Goal: Transaction & Acquisition: Book appointment/travel/reservation

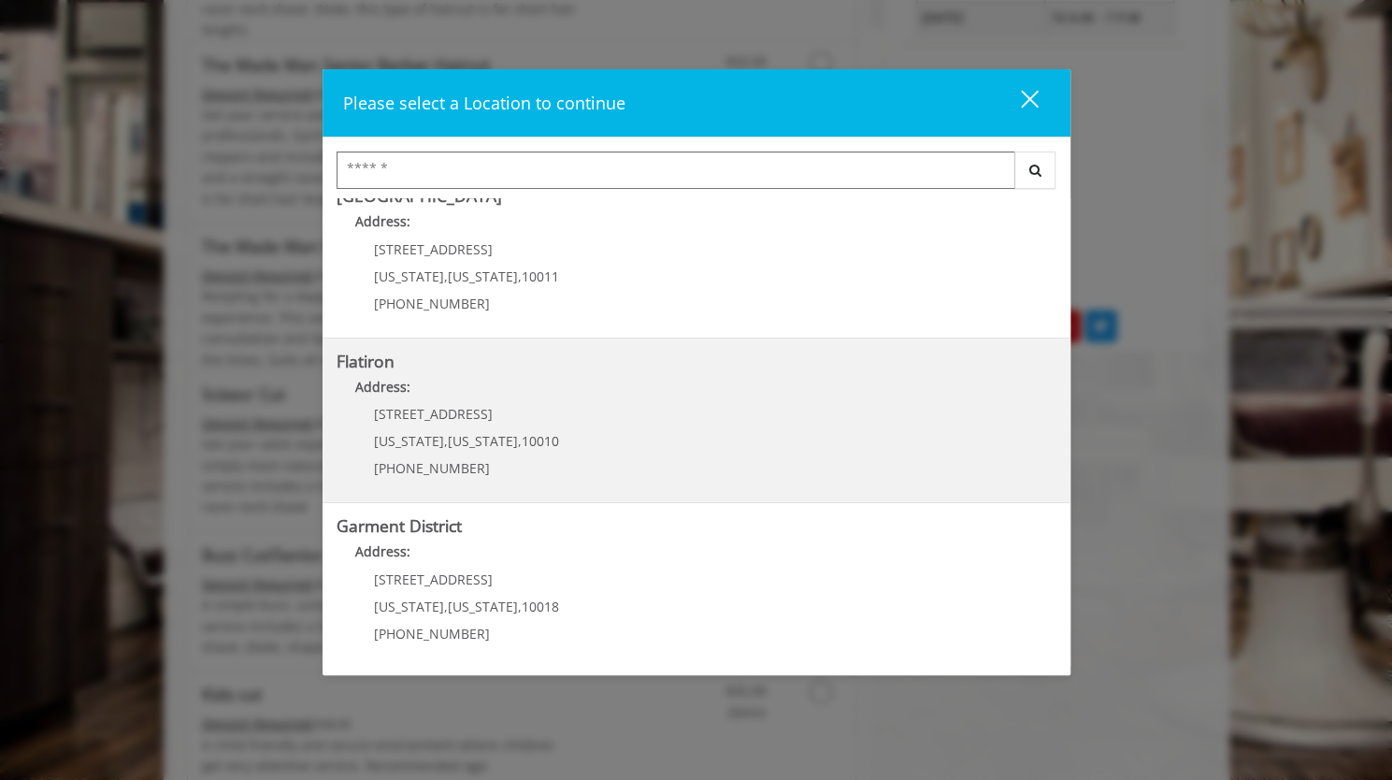
scroll to position [1122, 0]
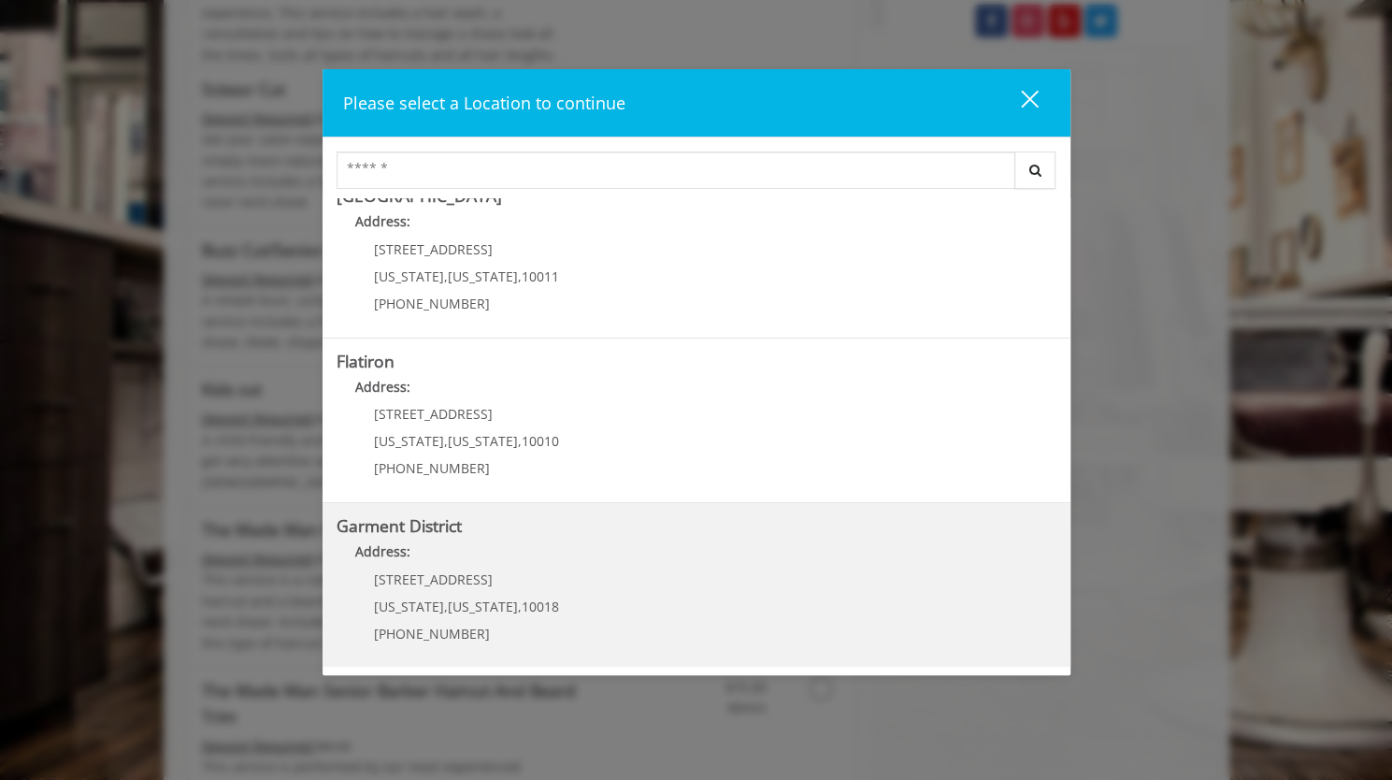
click at [563, 588] on District "Garment District Address: [STREET_ADDRESS][US_STATE][US_STATE] (212) 997-4247" at bounding box center [697, 585] width 720 height 136
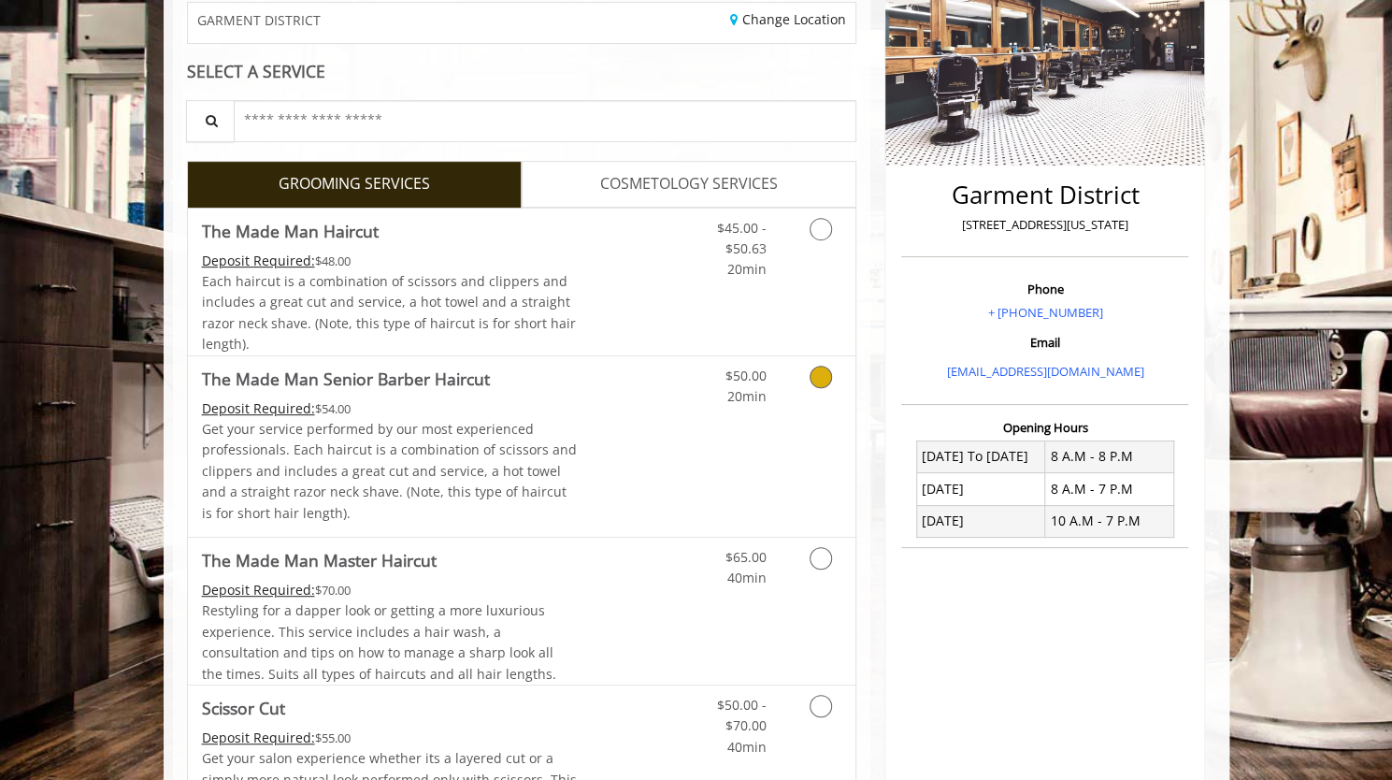
scroll to position [280, 0]
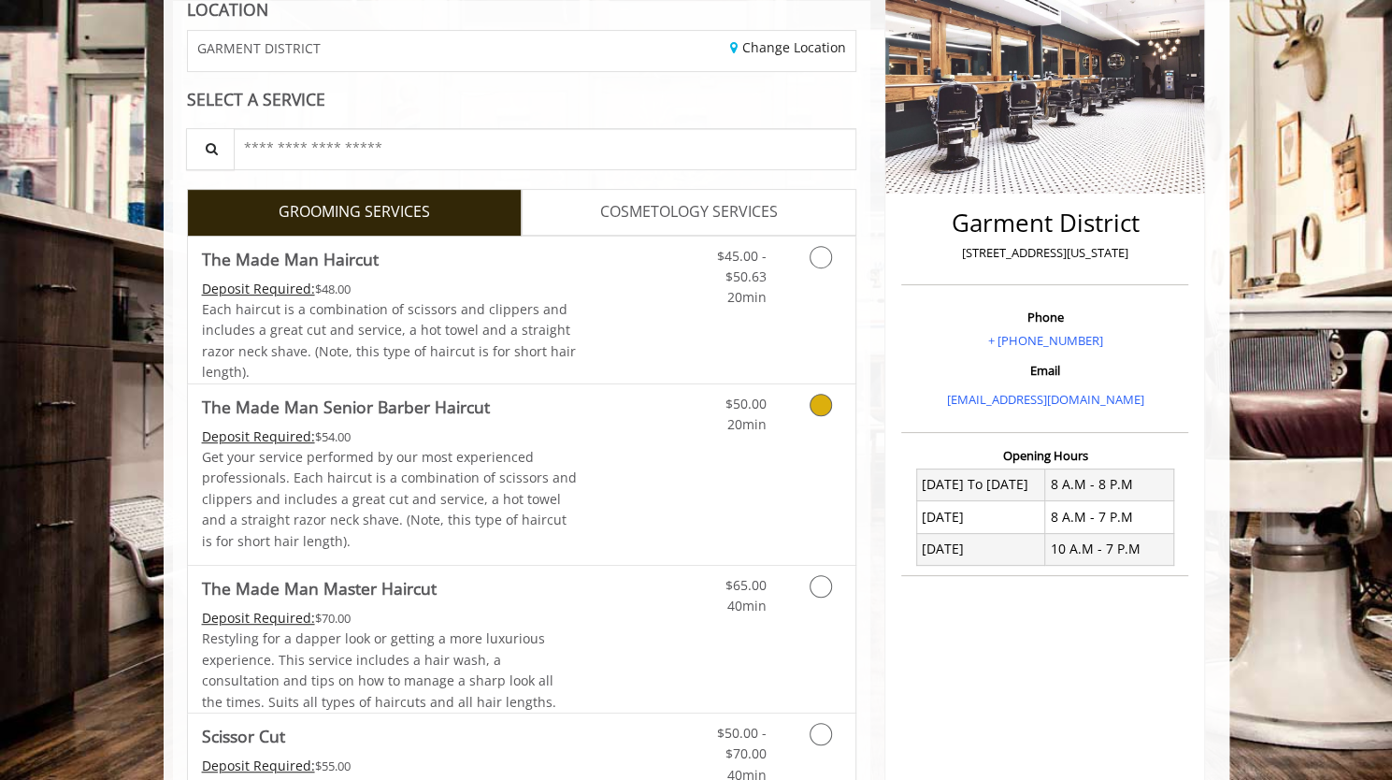
click at [494, 434] on div "Deposit Required: $54.00" at bounding box center [390, 436] width 376 height 21
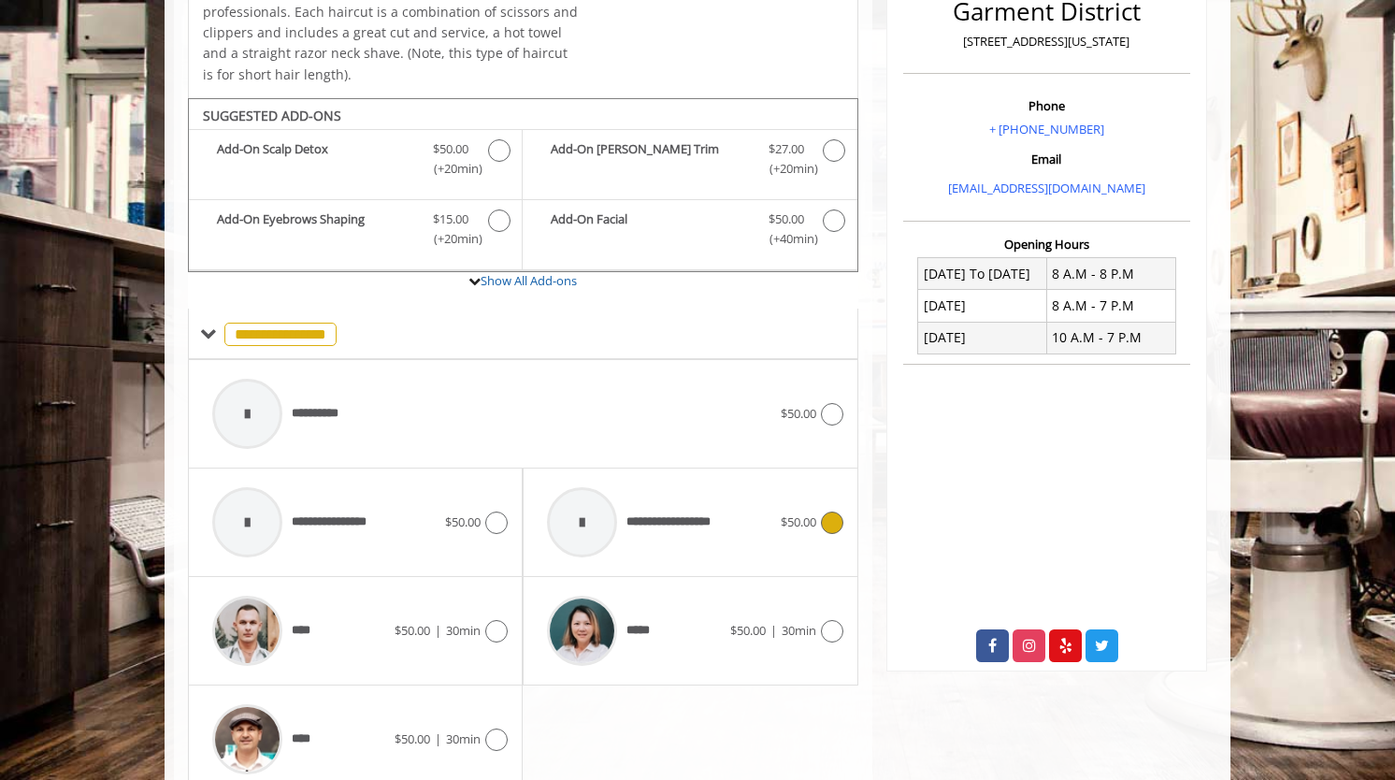
scroll to position [565, 0]
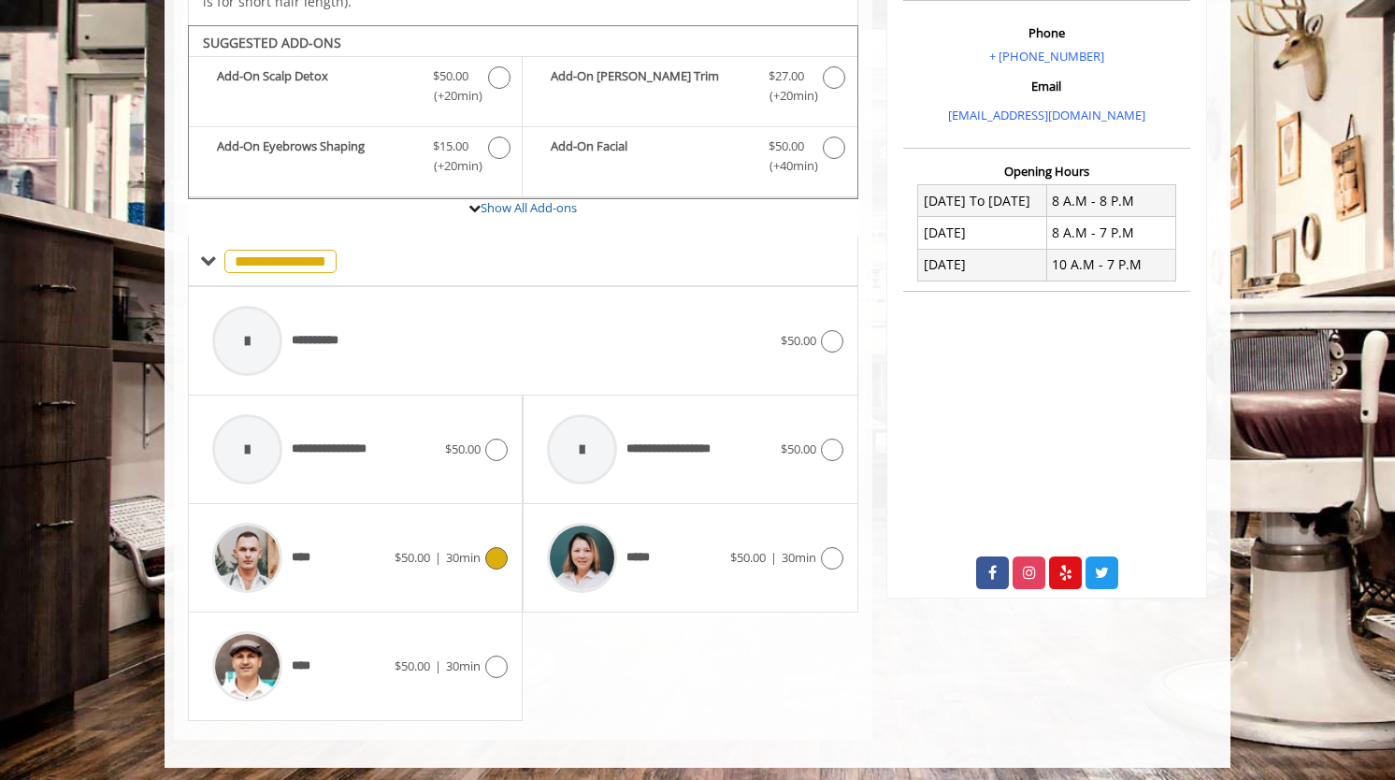
click at [336, 555] on div "****" at bounding box center [299, 557] width 192 height 89
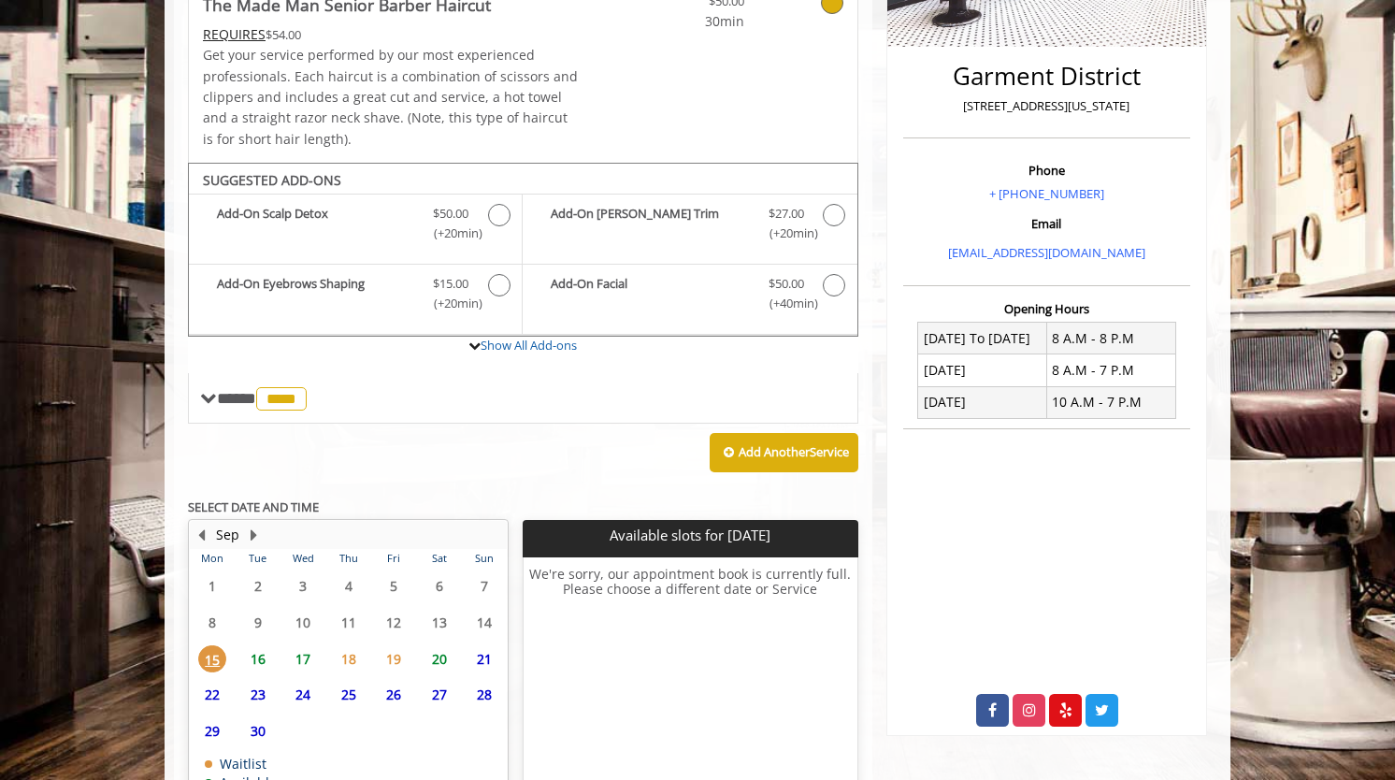
scroll to position [547, 0]
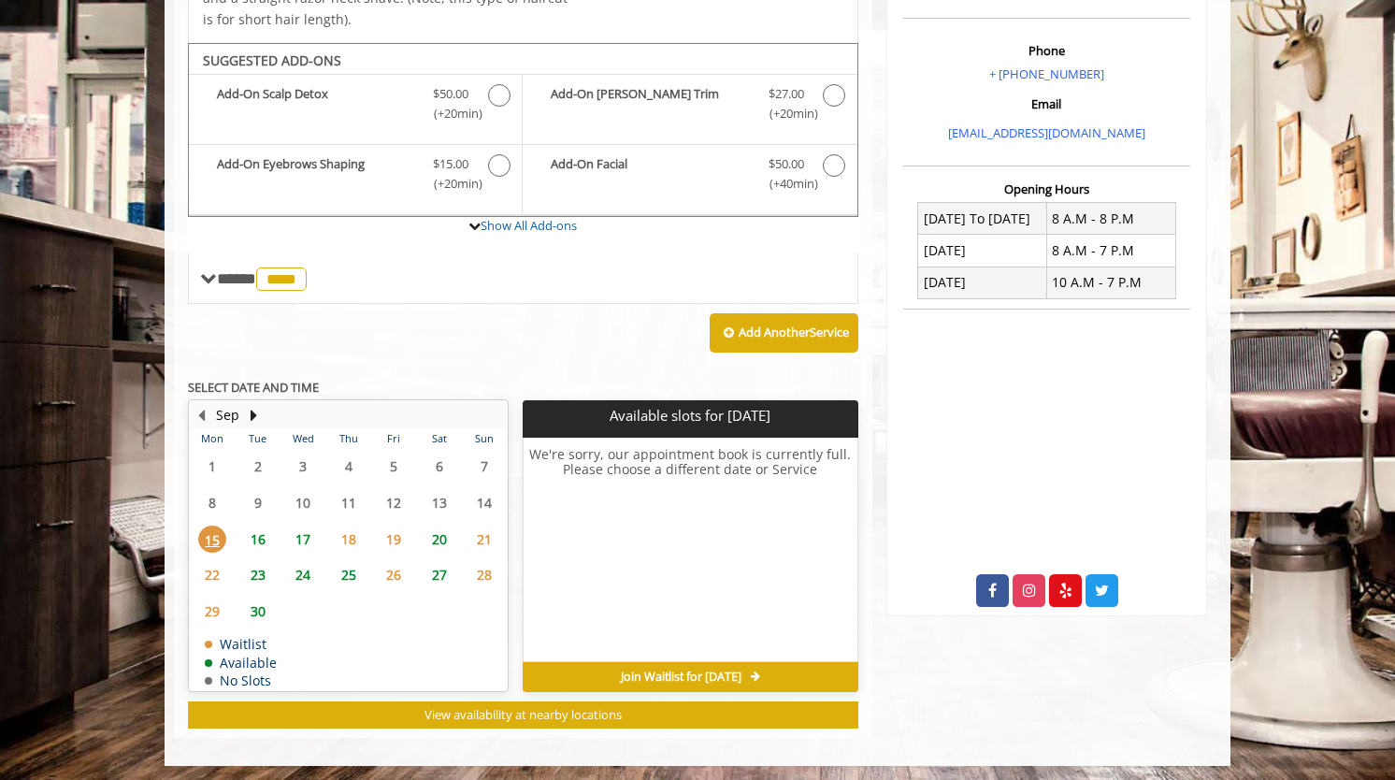
click at [260, 534] on span "16" at bounding box center [258, 538] width 28 height 27
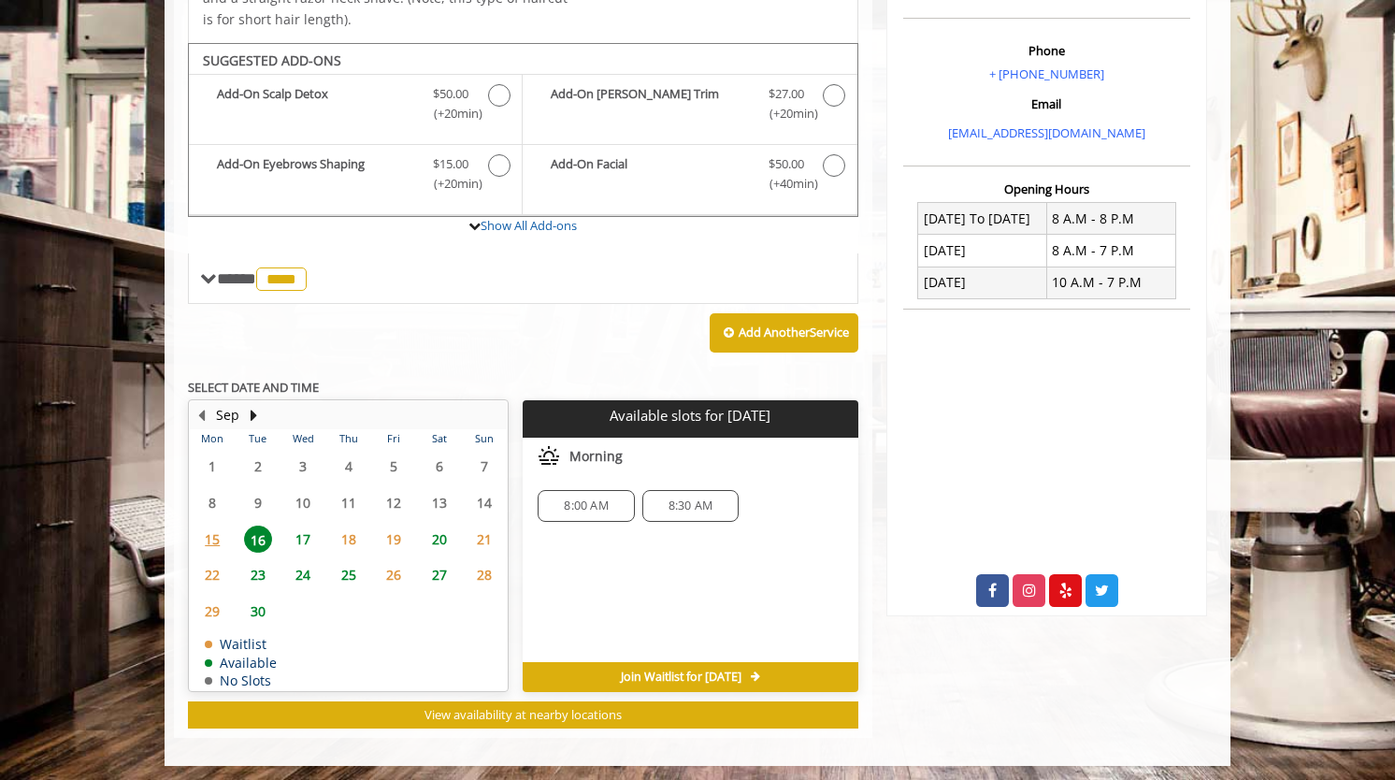
click at [305, 536] on span "17" at bounding box center [303, 538] width 28 height 27
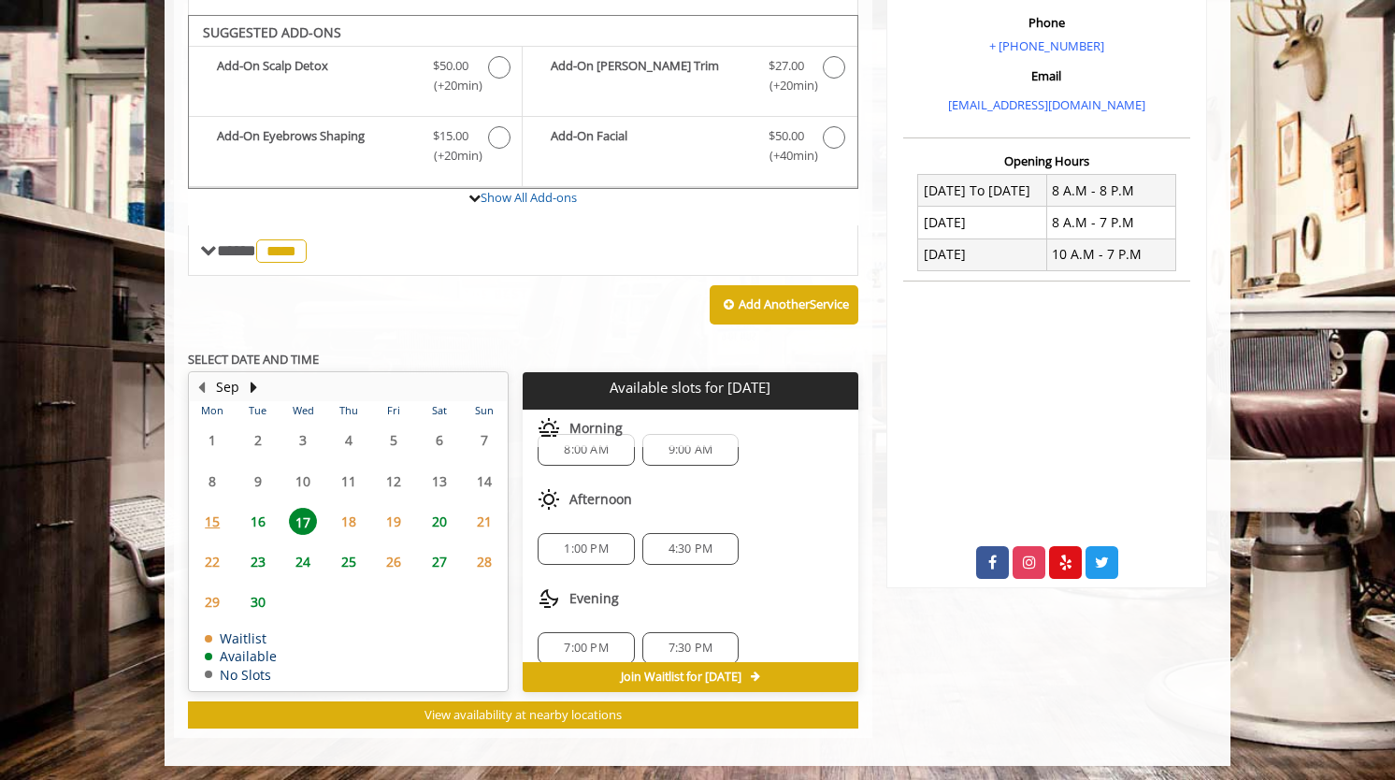
scroll to position [43, 0]
